Goal: Task Accomplishment & Management: Use online tool/utility

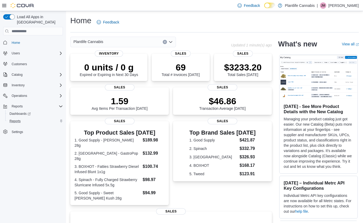
click at [25, 118] on div "Reports" at bounding box center [35, 121] width 56 height 6
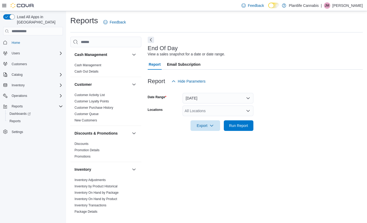
click at [206, 110] on div "All Locations" at bounding box center [218, 111] width 71 height 11
type input "****"
click at [197, 122] on span "Edmonton - Terra Losa" at bounding box center [222, 119] width 50 height 5
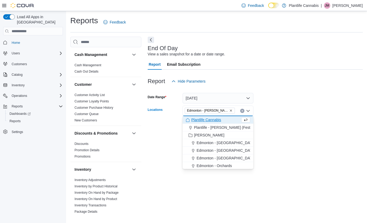
click at [329, 127] on form "Date Range Today Locations Edmonton - Terra Losa Combo box. Selected. Edmonton …" at bounding box center [255, 109] width 215 height 44
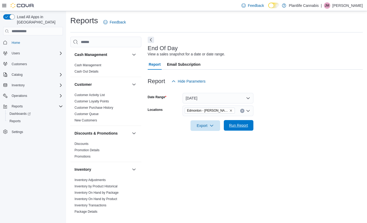
click at [240, 126] on span "Run Report" at bounding box center [238, 125] width 19 height 5
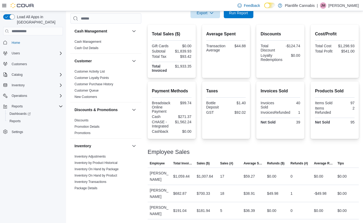
scroll to position [113, 0]
